Goal: Book appointment/travel/reservation

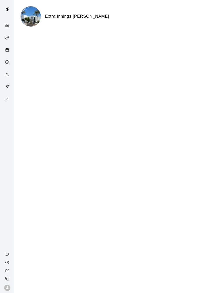
click at [4, 50] on div "Calendar" at bounding box center [7, 50] width 12 height 10
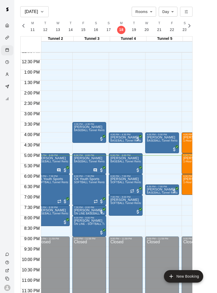
scroll to position [253, 51]
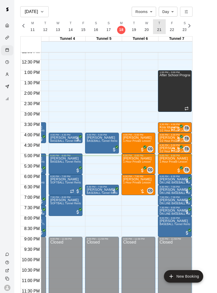
click at [159, 28] on p "21" at bounding box center [159, 29] width 4 height 5
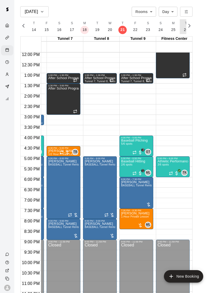
click at [184, 30] on p "26" at bounding box center [186, 29] width 4 height 5
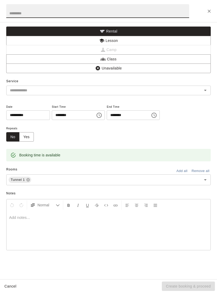
click at [154, 43] on button "Lesson" at bounding box center [108, 41] width 204 height 10
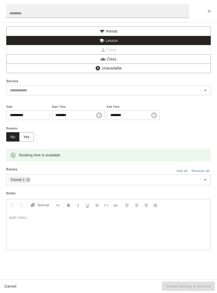
click at [190, 93] on input "text" at bounding box center [101, 90] width 186 height 6
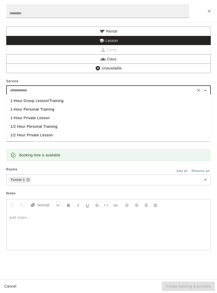
click at [68, 117] on li "1-Hour Private Lesson" at bounding box center [108, 118] width 204 height 9
type input "**********"
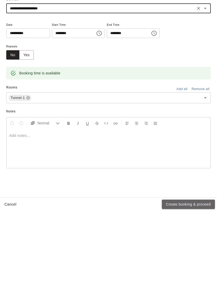
click at [202, 281] on button "Create booking & proceed" at bounding box center [188, 286] width 53 height 10
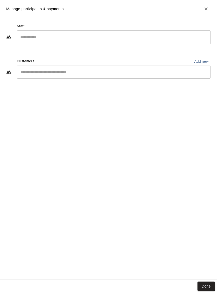
click at [31, 36] on input "Search staff" at bounding box center [113, 37] width 189 height 9
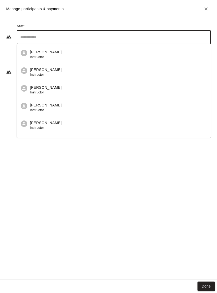
click at [81, 110] on div "[PERSON_NAME] Instructor" at bounding box center [118, 107] width 176 height 10
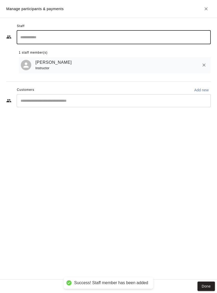
click at [145, 99] on input "Start typing to search customers..." at bounding box center [113, 100] width 189 height 5
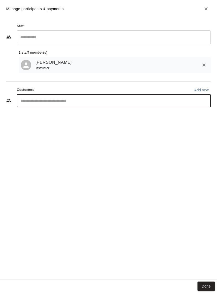
click at [30, 96] on div "​" at bounding box center [114, 100] width 194 height 13
click at [30, 100] on input "Start typing to search customers..." at bounding box center [113, 100] width 189 height 5
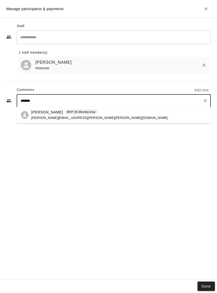
type input "********"
click at [171, 114] on div "[PERSON_NAME] MVP 25 Membership [PERSON_NAME][EMAIL_ADDRESS][PERSON_NAME][PERSO…" at bounding box center [118, 114] width 175 height 11
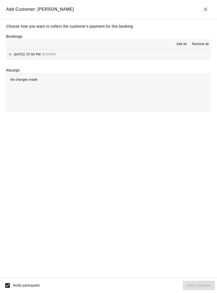
click at [56, 50] on div "[DATE]: 07:00 PM (Current)" at bounding box center [30, 54] width 49 height 8
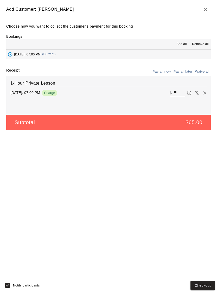
click at [180, 71] on button "Pay all later" at bounding box center [183, 72] width 22 height 8
click at [205, 290] on button "Add customer" at bounding box center [199, 285] width 32 height 10
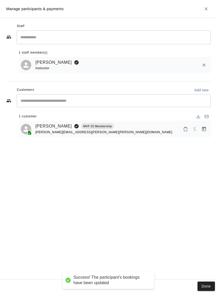
click at [204, 9] on icon "Close" at bounding box center [205, 8] width 5 height 5
